Goal: Transaction & Acquisition: Obtain resource

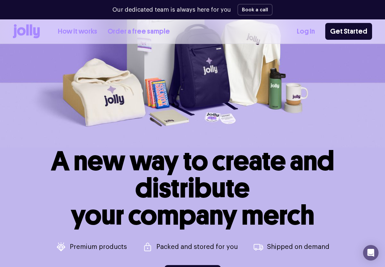
scroll to position [32, 0]
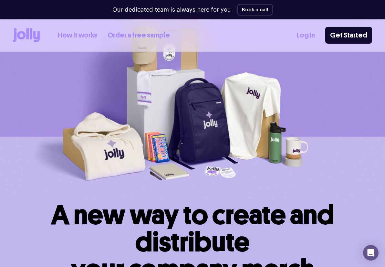
click at [76, 36] on link "How it works" at bounding box center [77, 35] width 39 height 11
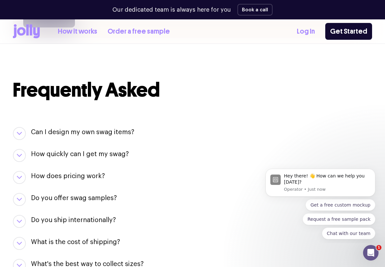
scroll to position [646, 0]
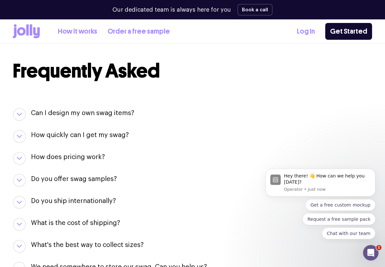
click at [21, 158] on icon "button" at bounding box center [19, 158] width 4 height 2
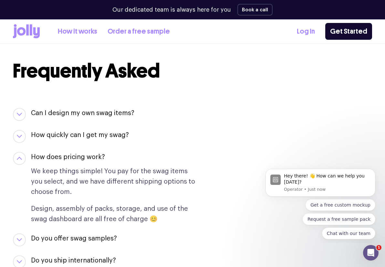
click at [19, 156] on button "button" at bounding box center [19, 158] width 13 height 13
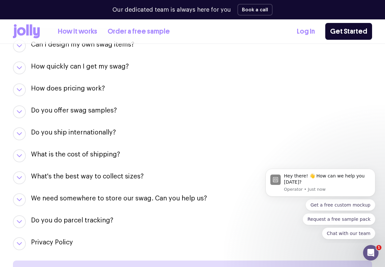
scroll to position [743, 0]
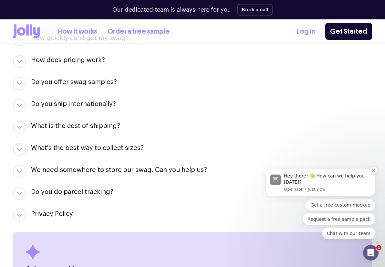
click at [372, 169] on icon "Dismiss notification" at bounding box center [373, 170] width 2 height 2
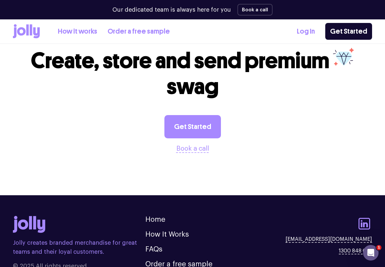
scroll to position [1065, 0]
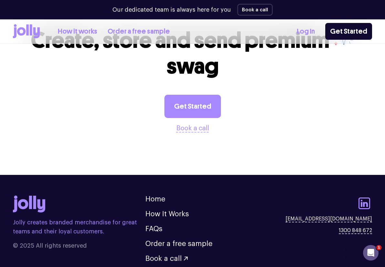
click at [142, 29] on link "Order a free sample" at bounding box center [139, 31] width 62 height 11
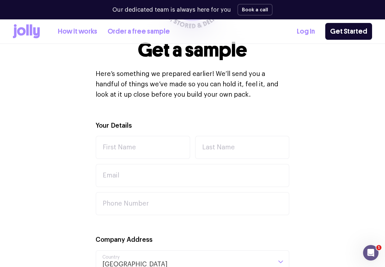
scroll to position [97, 0]
